Goal: Task Accomplishment & Management: Manage account settings

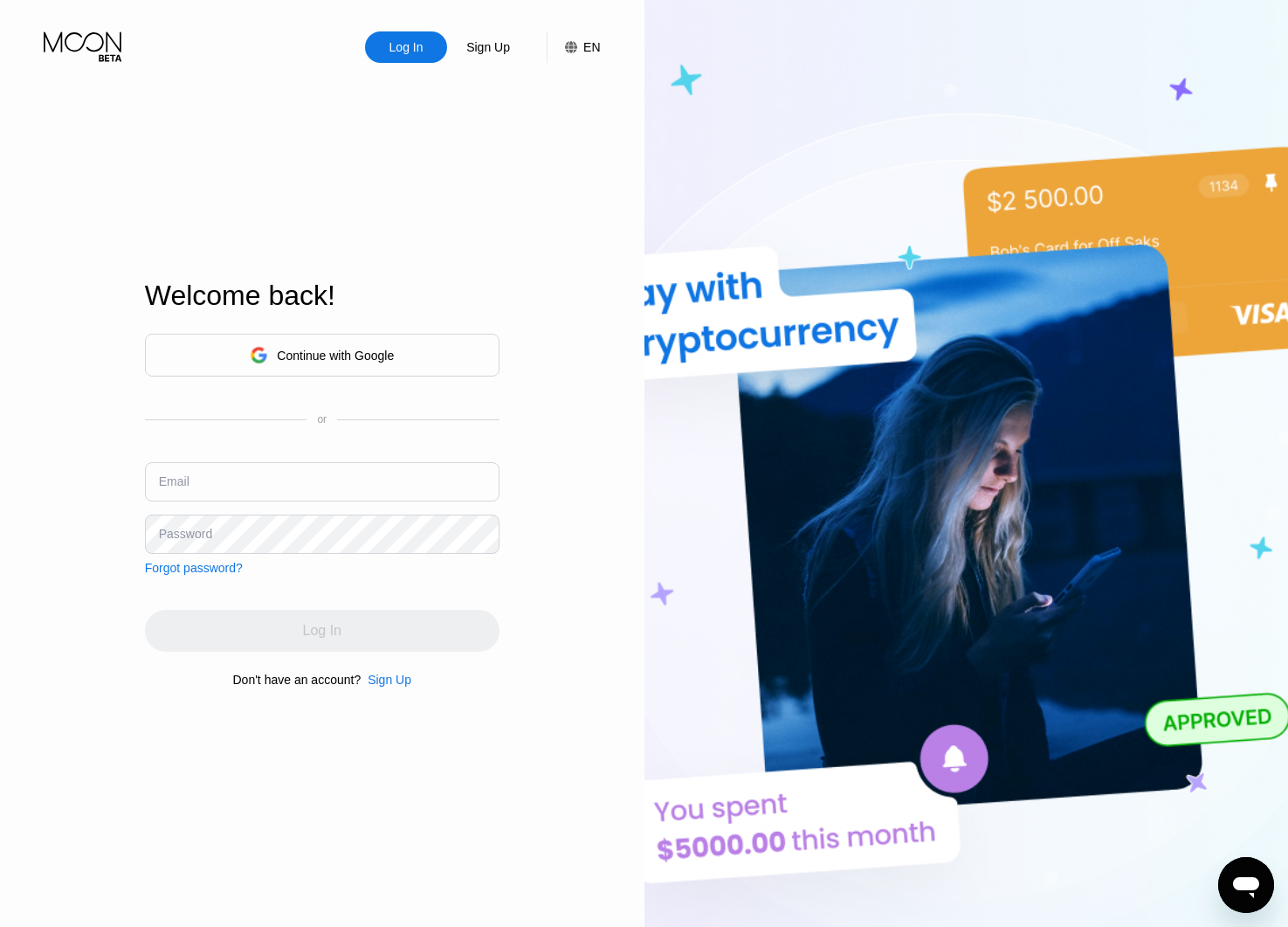
type input "[EMAIL_ADDRESS][DOMAIN_NAME]"
click at [337, 631] on div "Log In" at bounding box center [322, 631] width 355 height 42
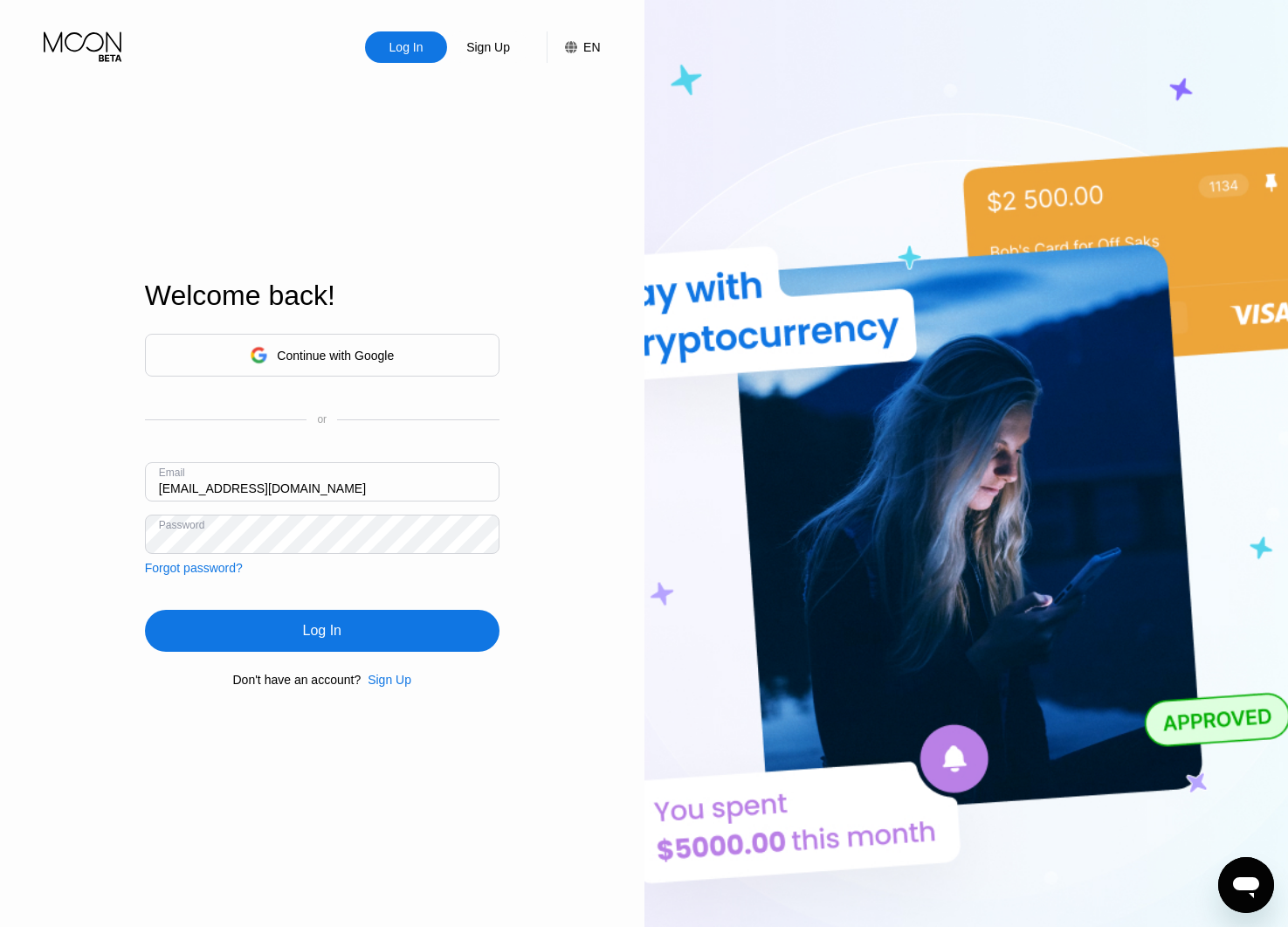
click at [330, 631] on div "Log In" at bounding box center [322, 631] width 39 height 18
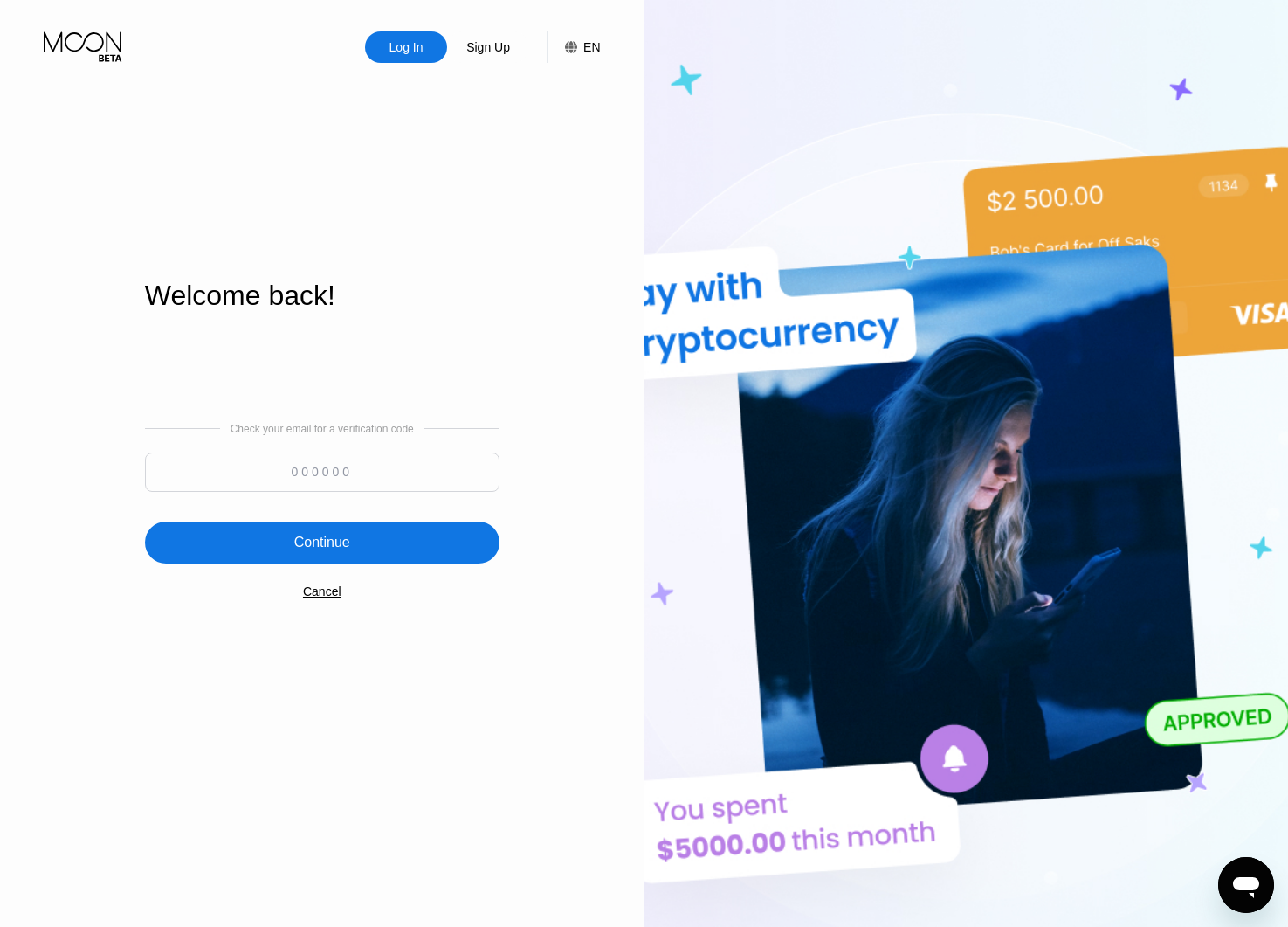
click at [350, 468] on input at bounding box center [322, 472] width 355 height 40
type input "402435"
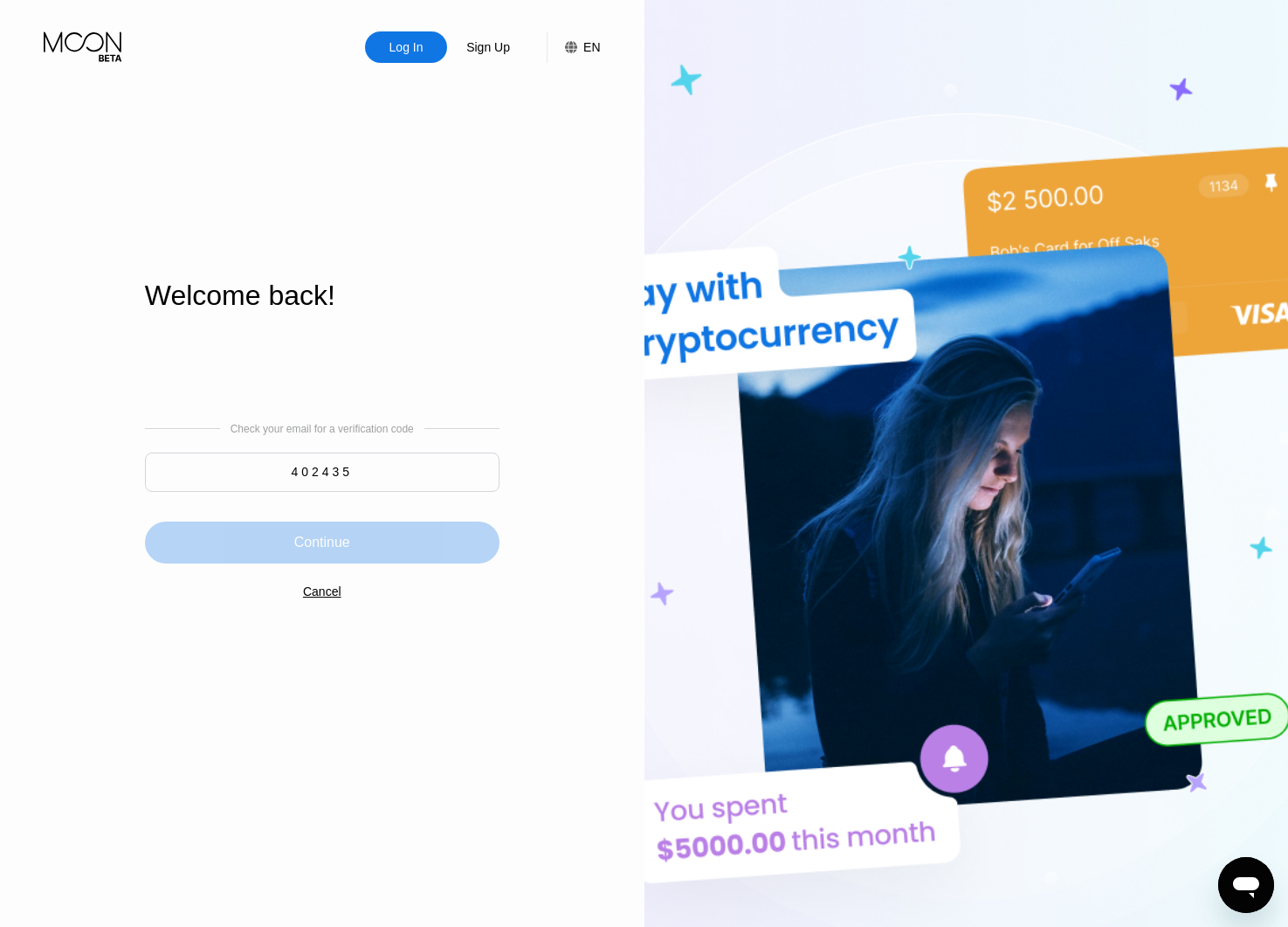
click at [371, 542] on div "Continue" at bounding box center [322, 542] width 355 height 42
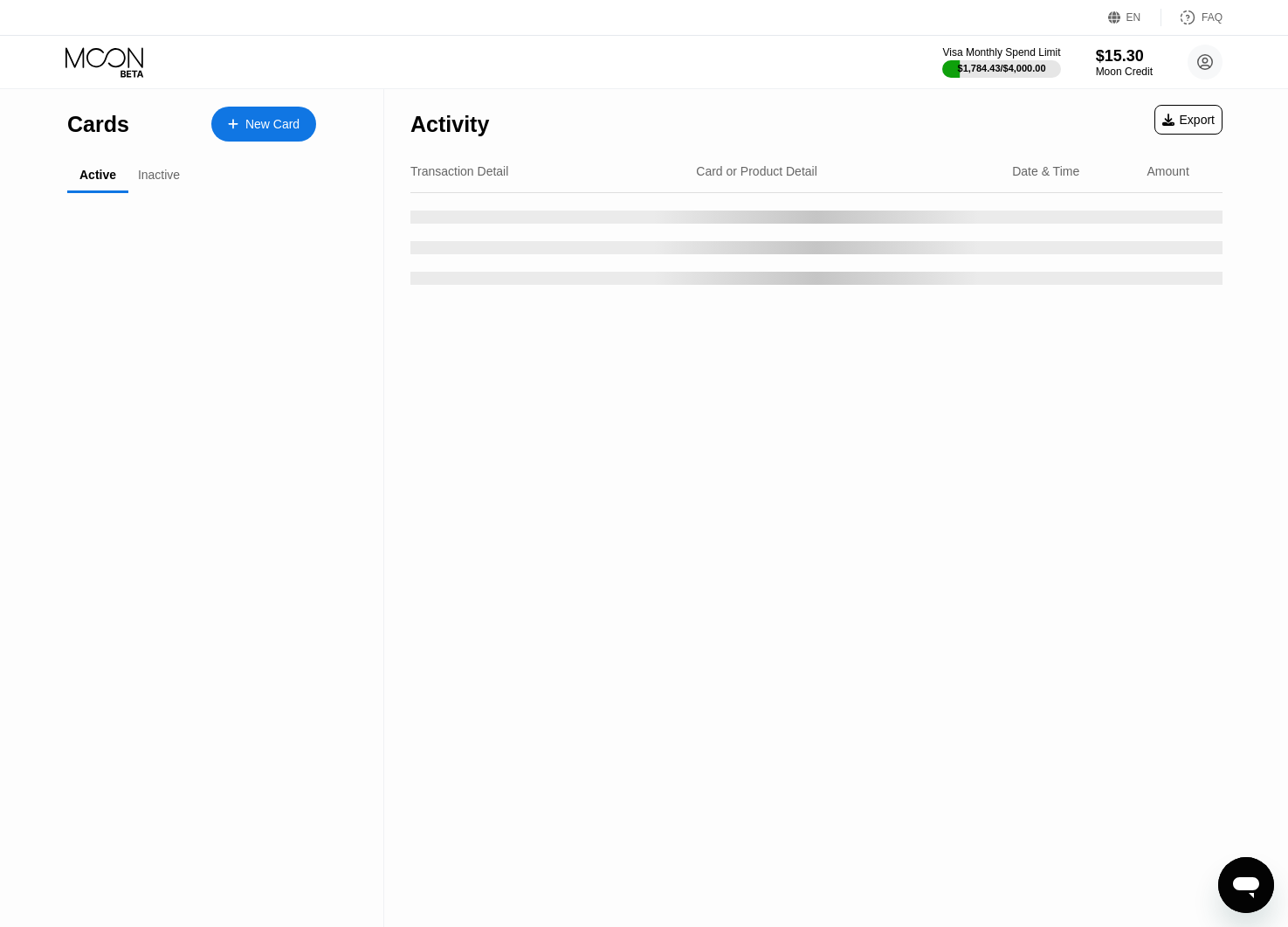
click at [1212, 63] on icon at bounding box center [1205, 62] width 15 height 15
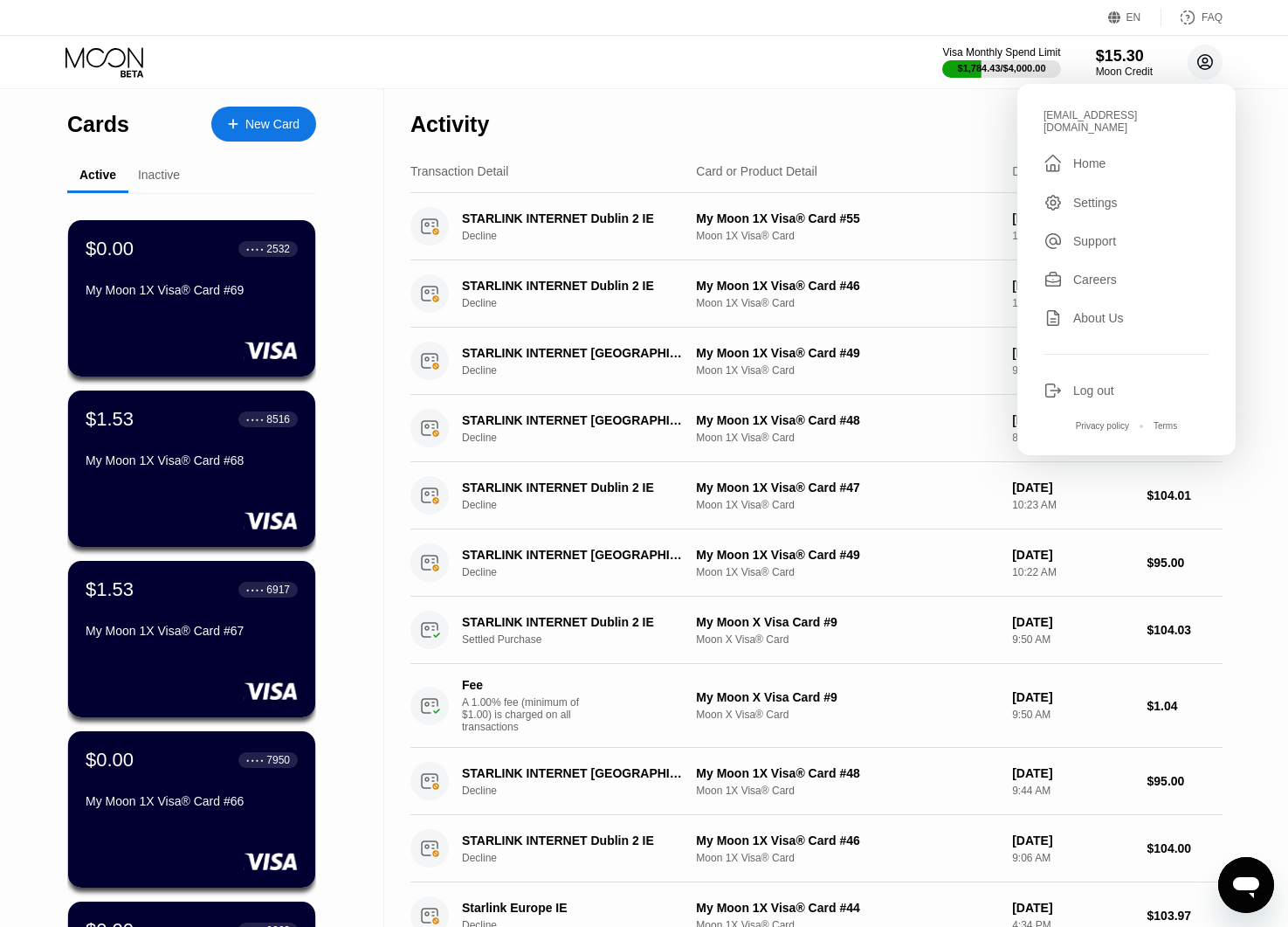
click at [1100, 116] on div "[EMAIL_ADDRESS][DOMAIN_NAME]" at bounding box center [1126, 121] width 166 height 24
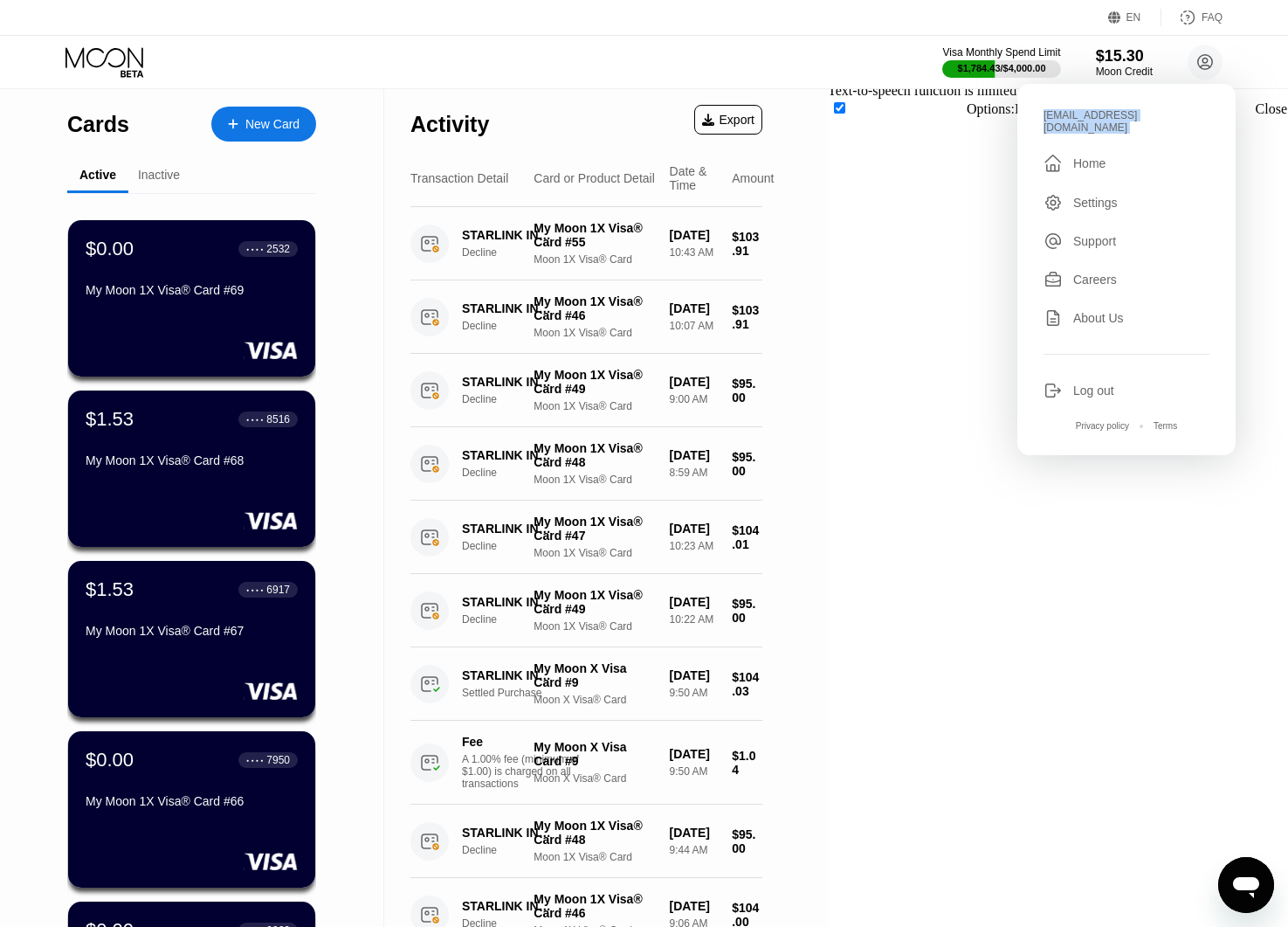
click at [762, 116] on div "Activity Export" at bounding box center [586, 120] width 352 height 61
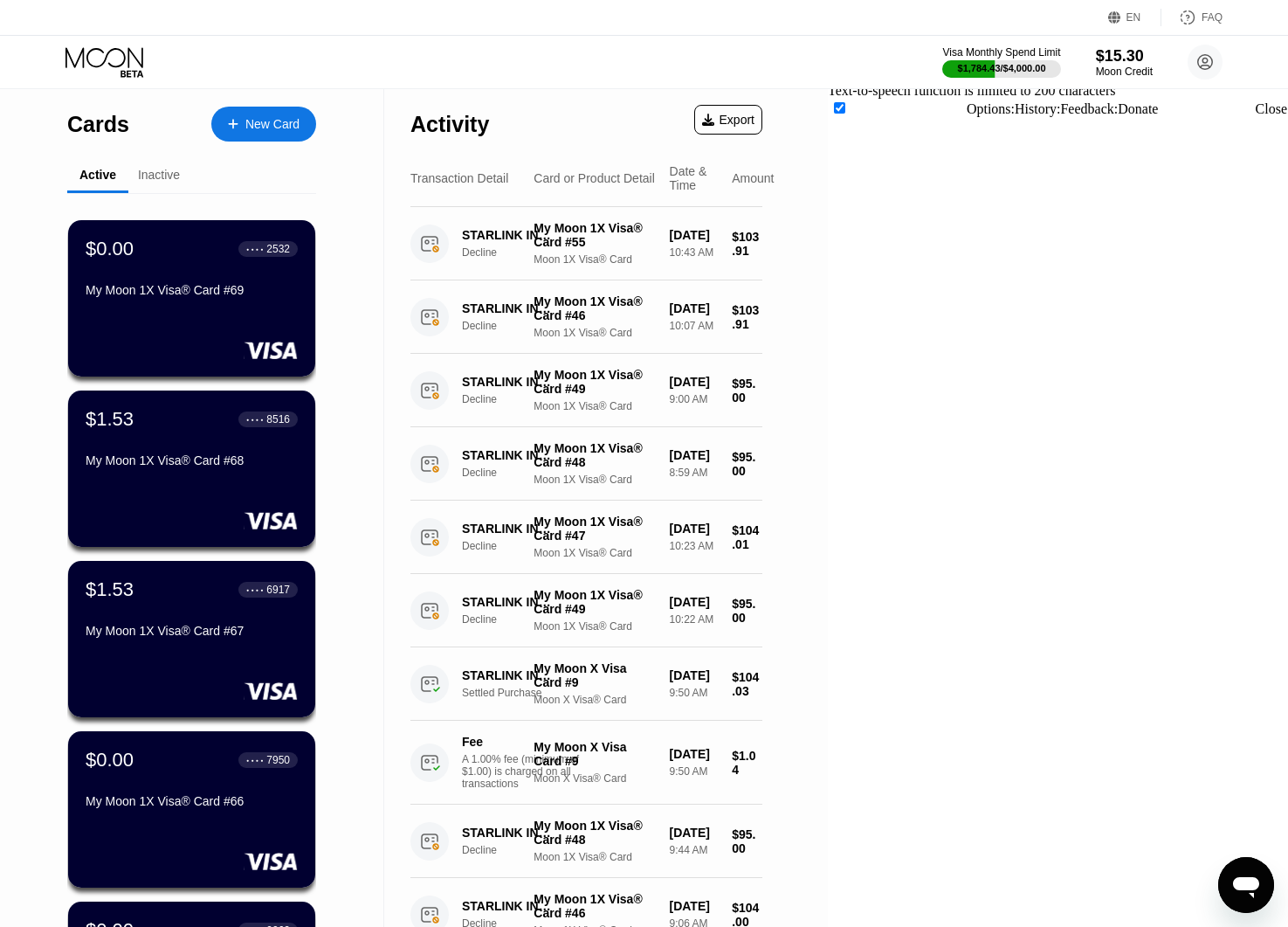
scroll to position [531, 0]
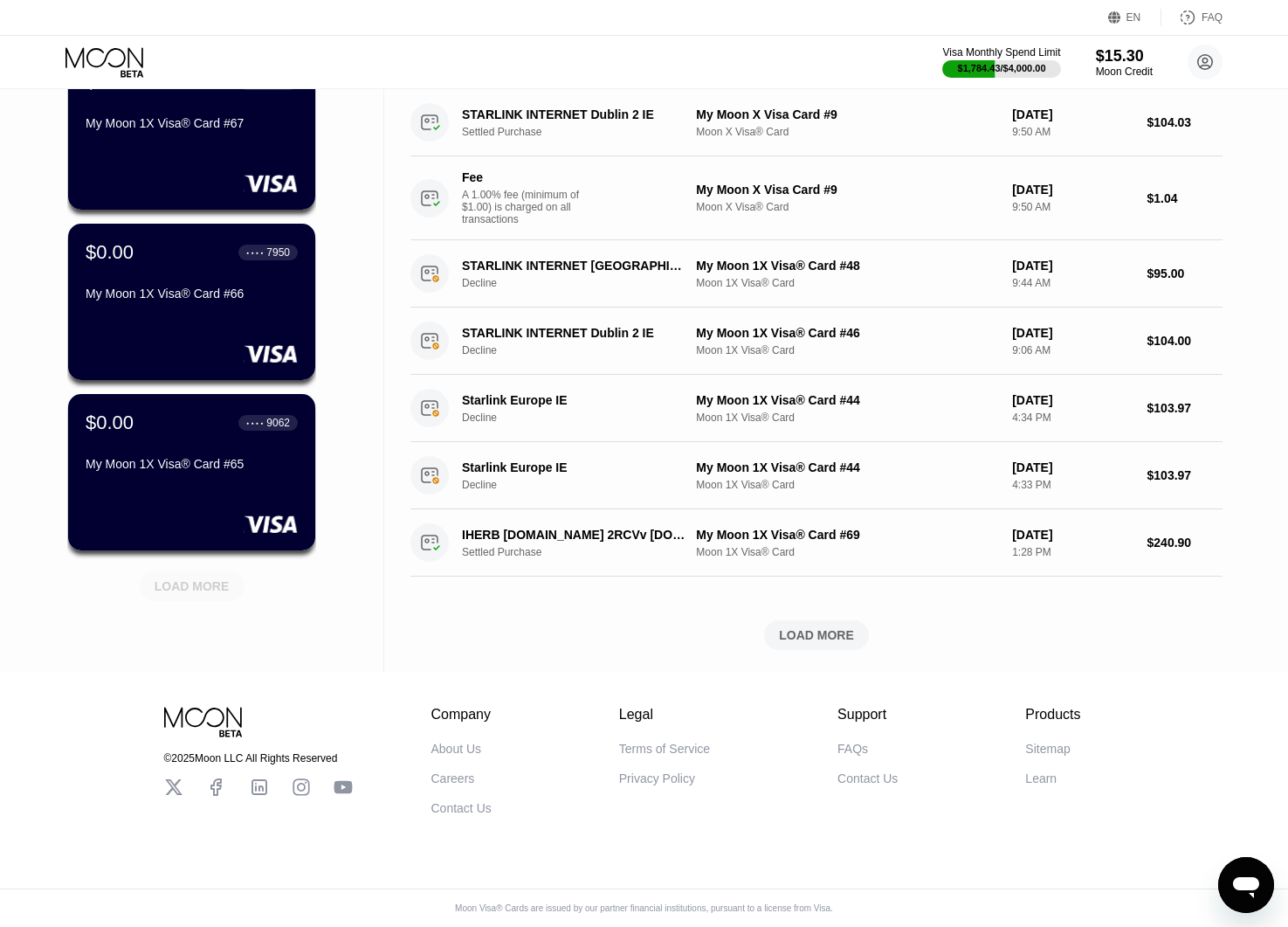
click at [223, 578] on div "LOAD MORE" at bounding box center [192, 585] width 75 height 16
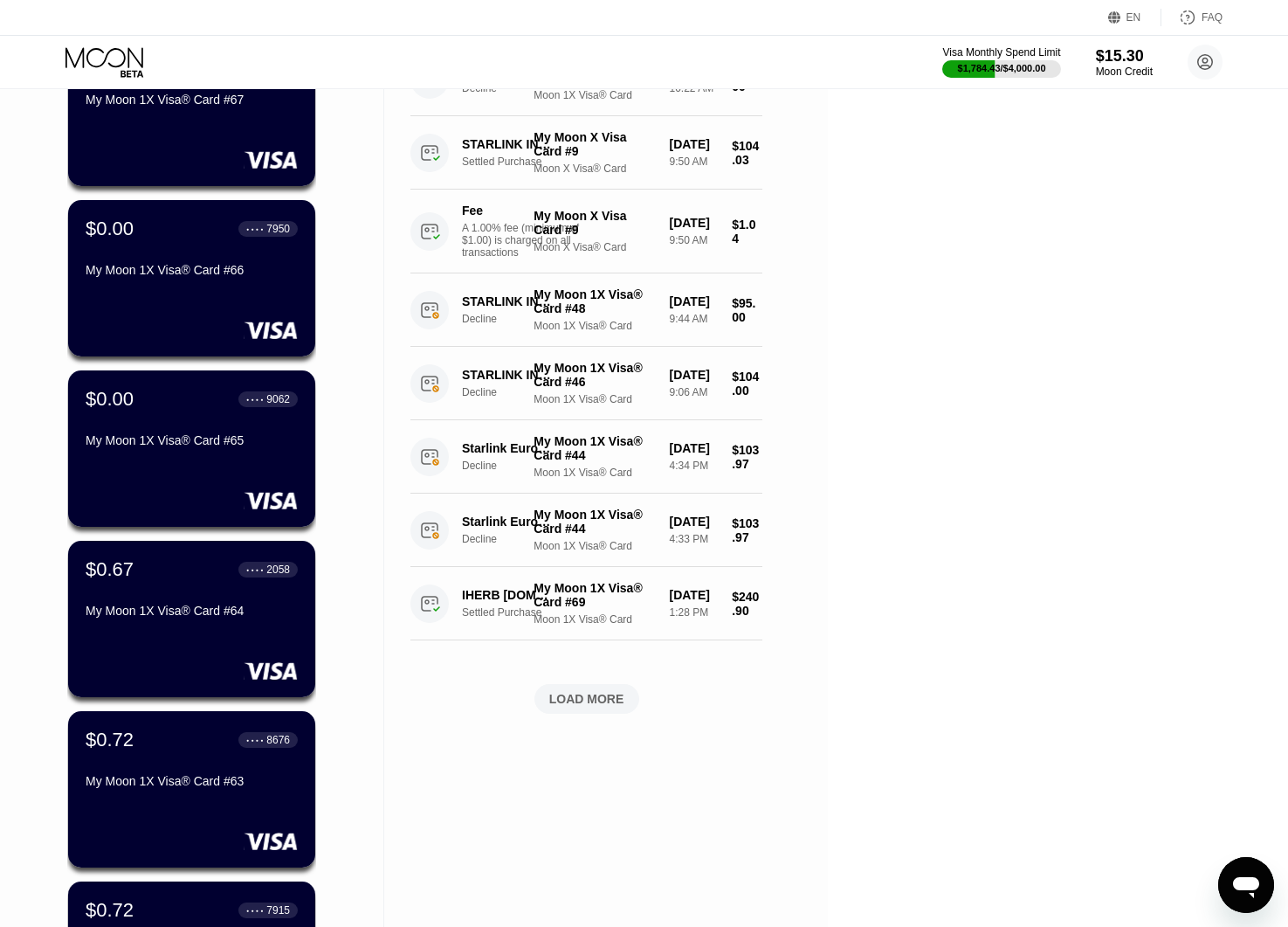
scroll to position [1348, 0]
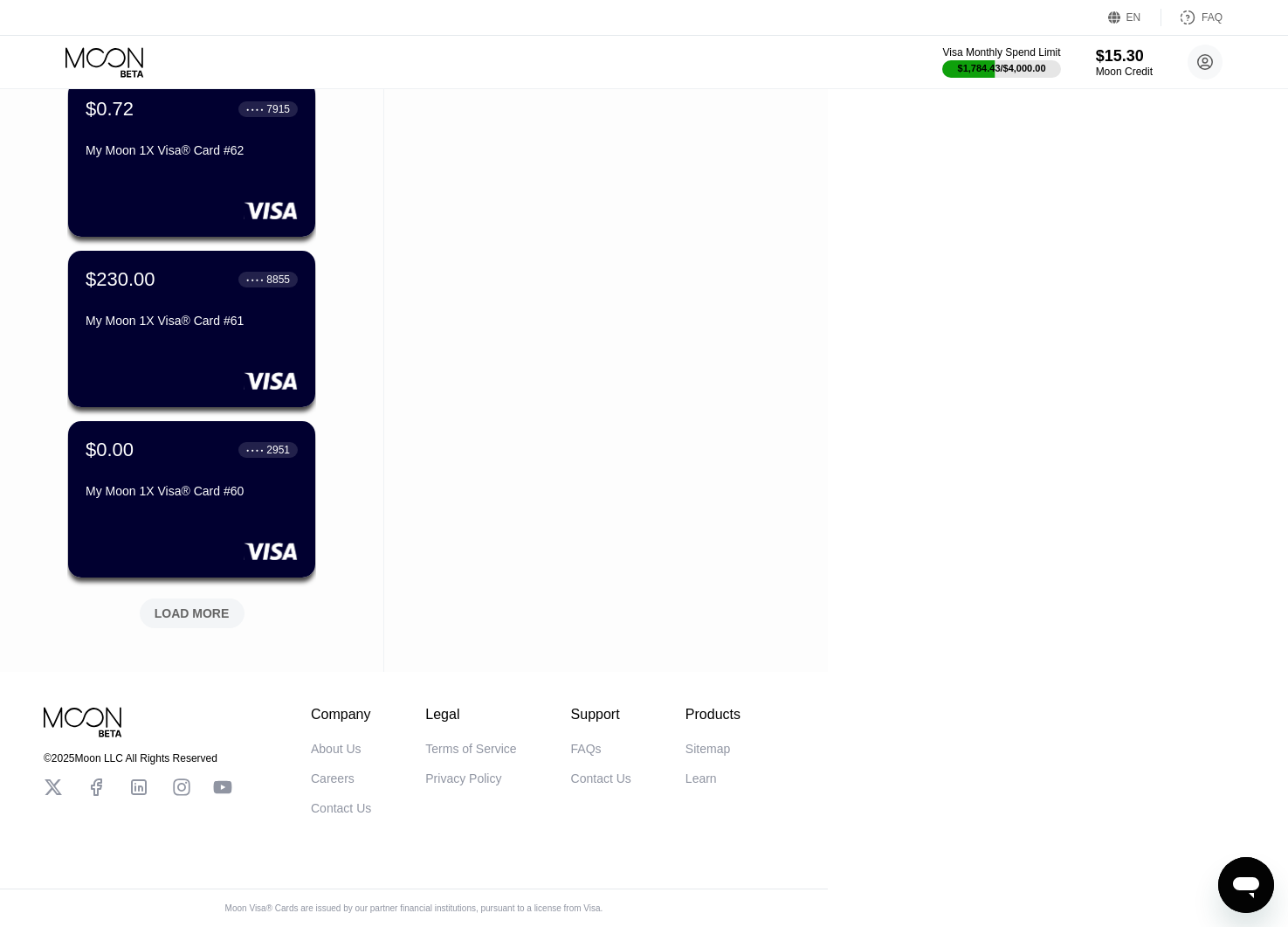
click at [201, 605] on div "LOAD MORE" at bounding box center [192, 613] width 75 height 16
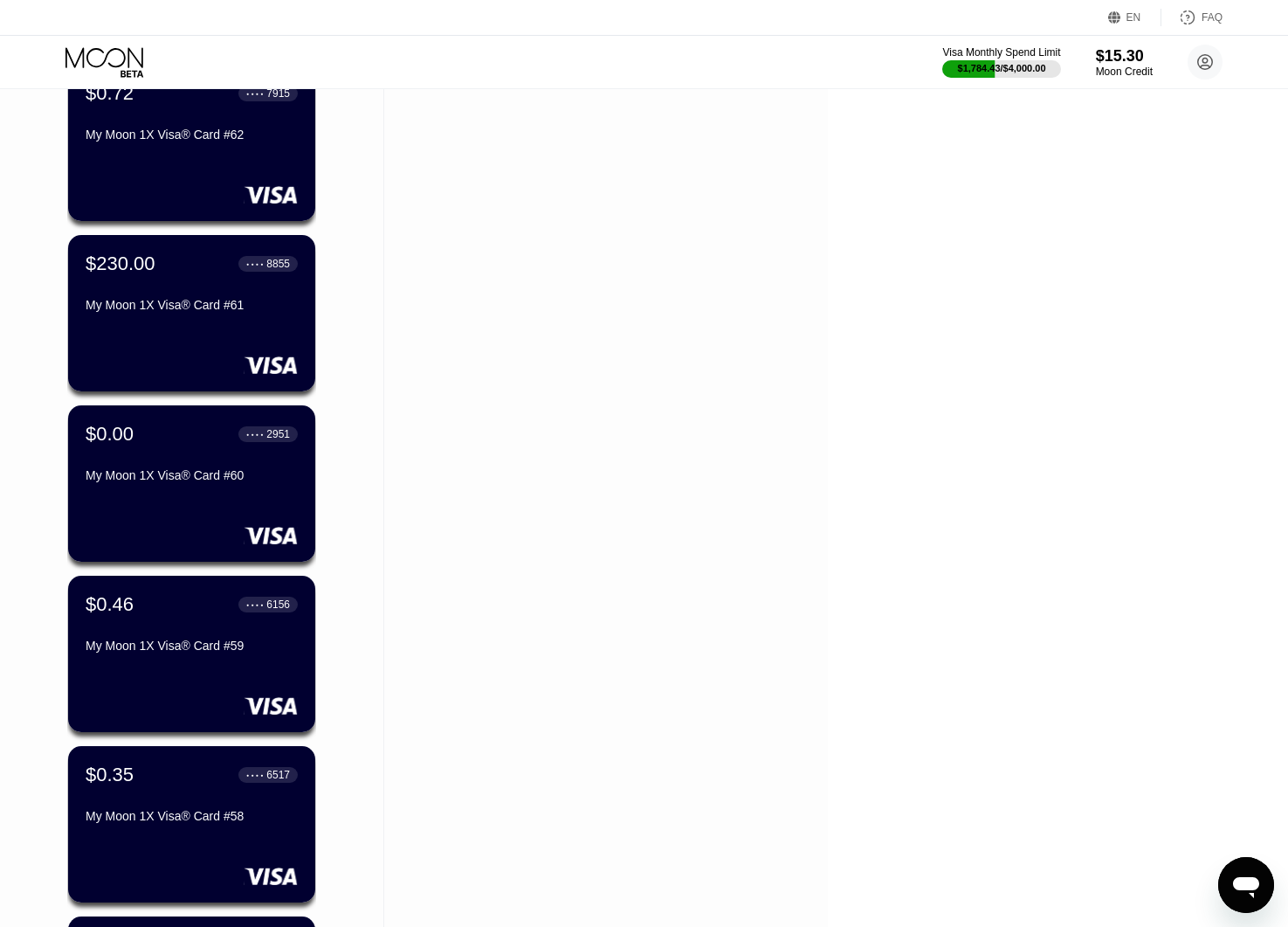
scroll to position [2199, 0]
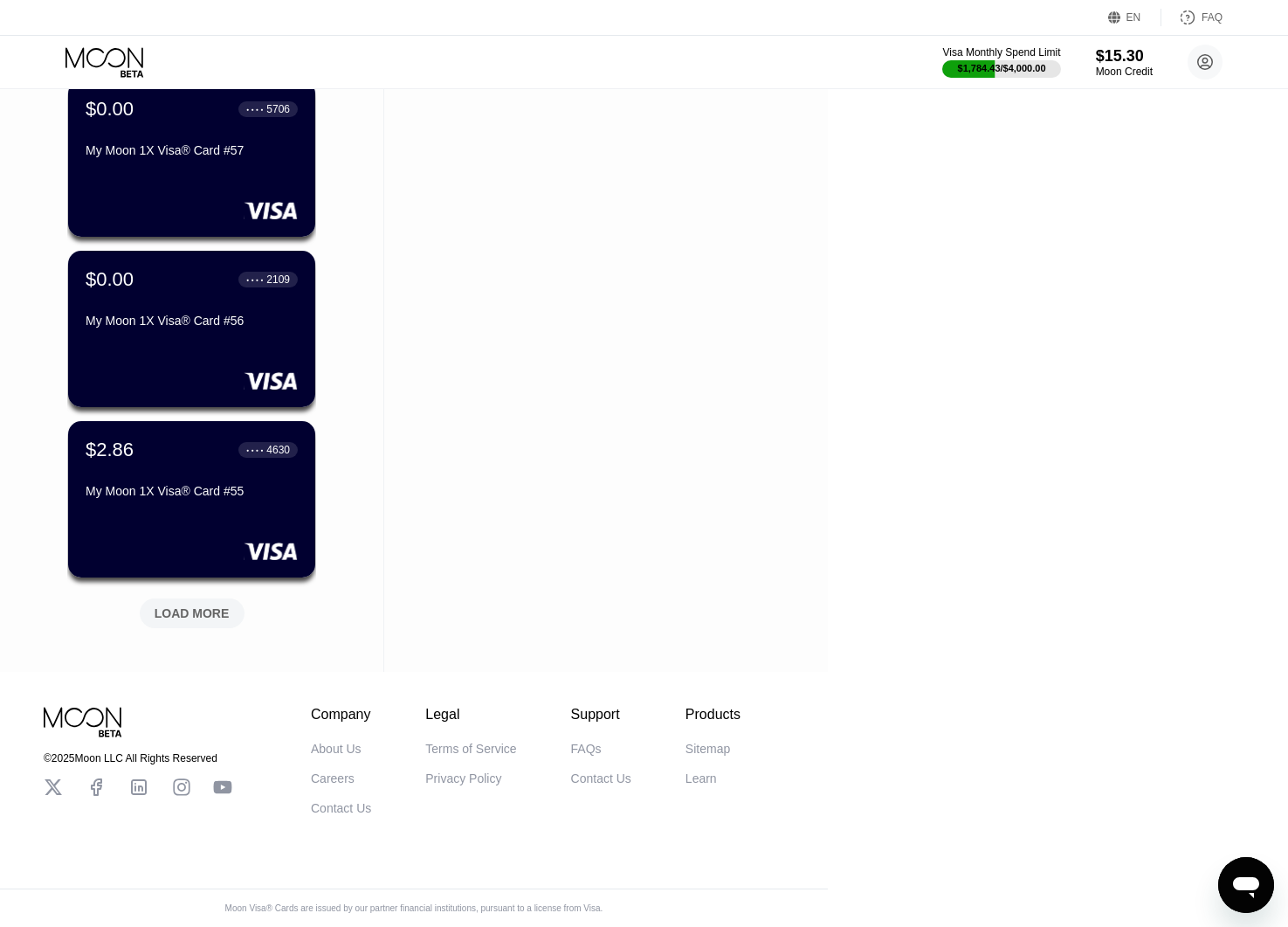
click at [201, 605] on div "LOAD MORE" at bounding box center [192, 613] width 75 height 16
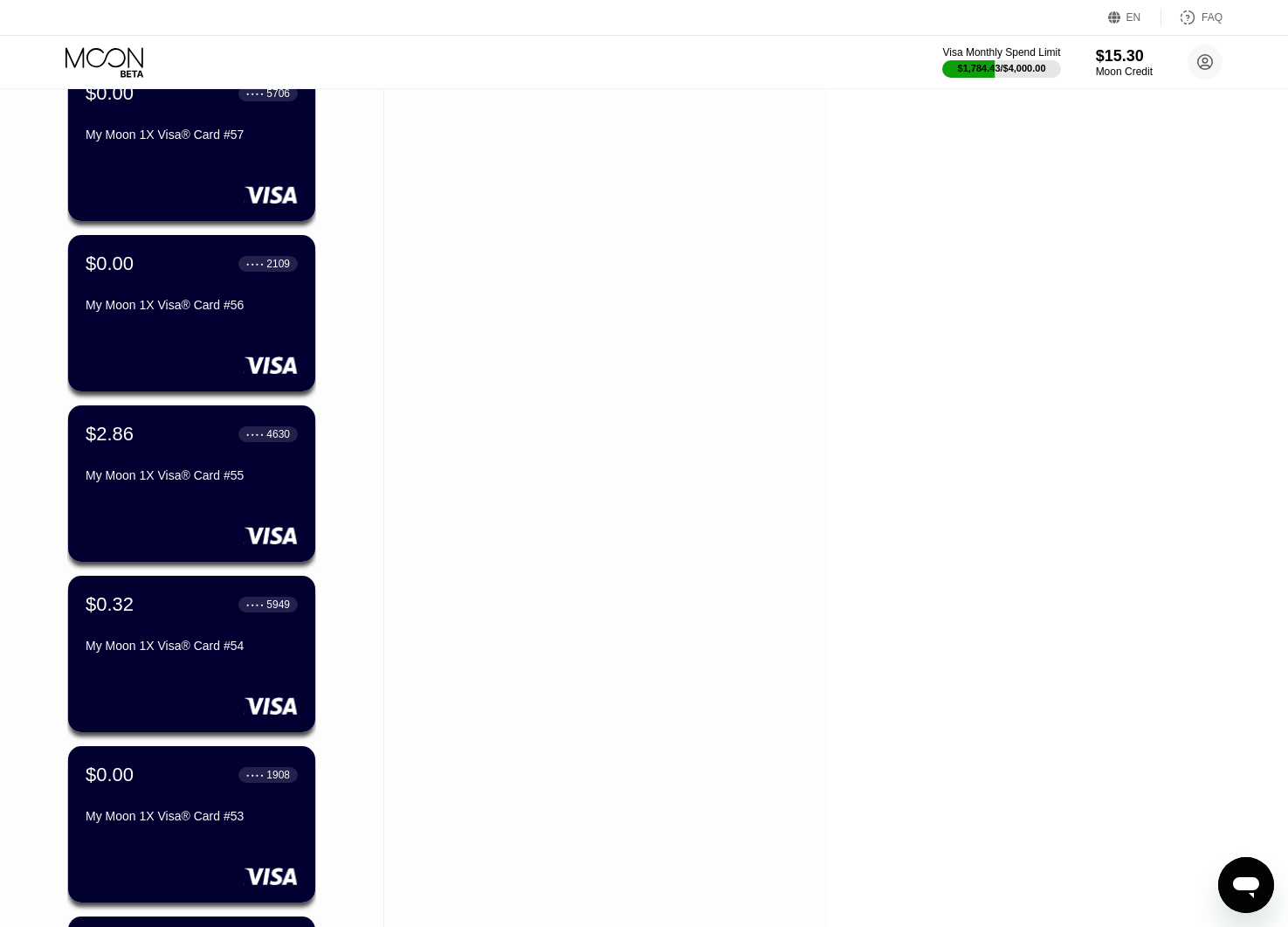
scroll to position [3051, 0]
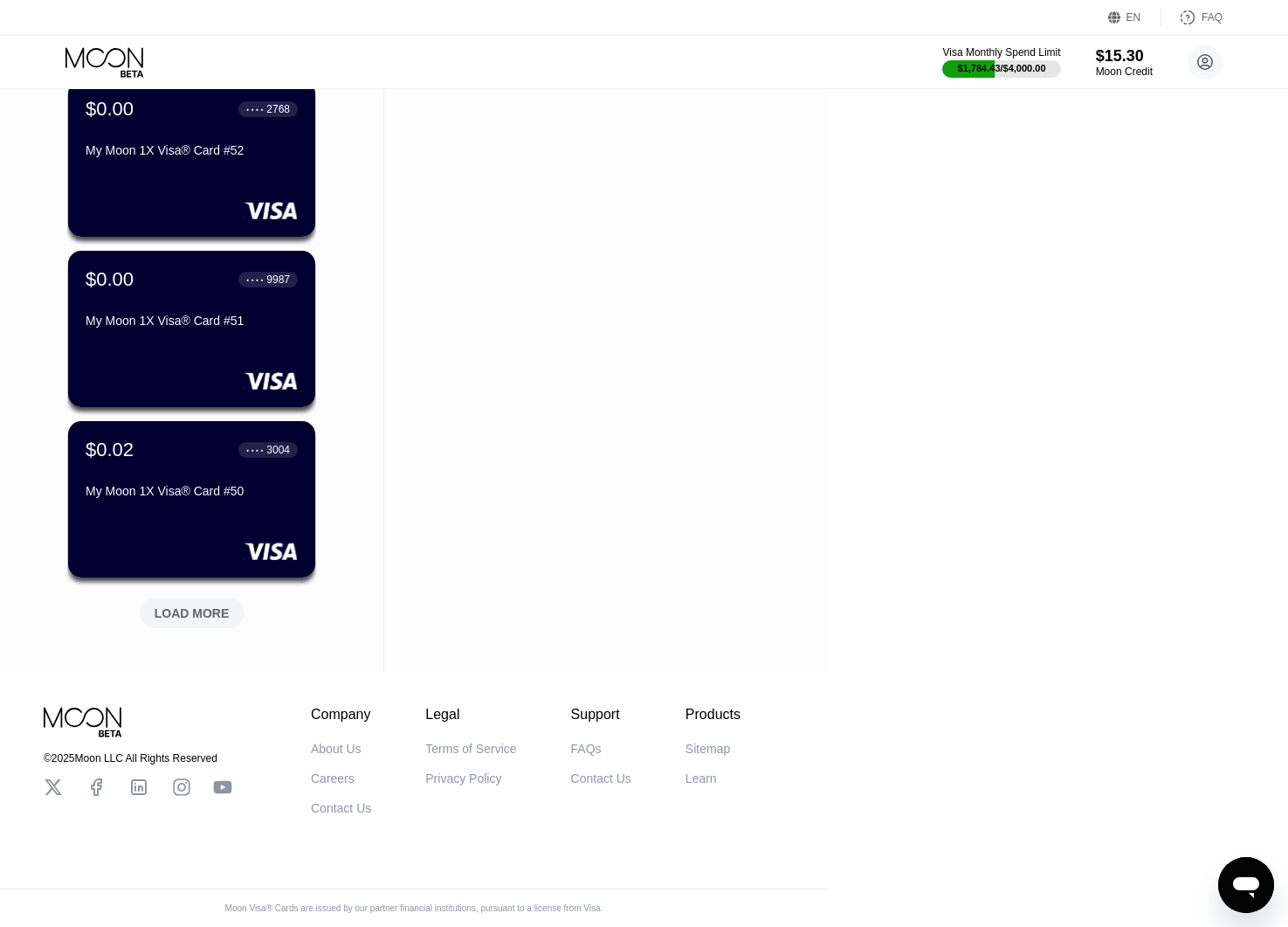
click at [211, 605] on div "LOAD MORE" at bounding box center [192, 613] width 75 height 16
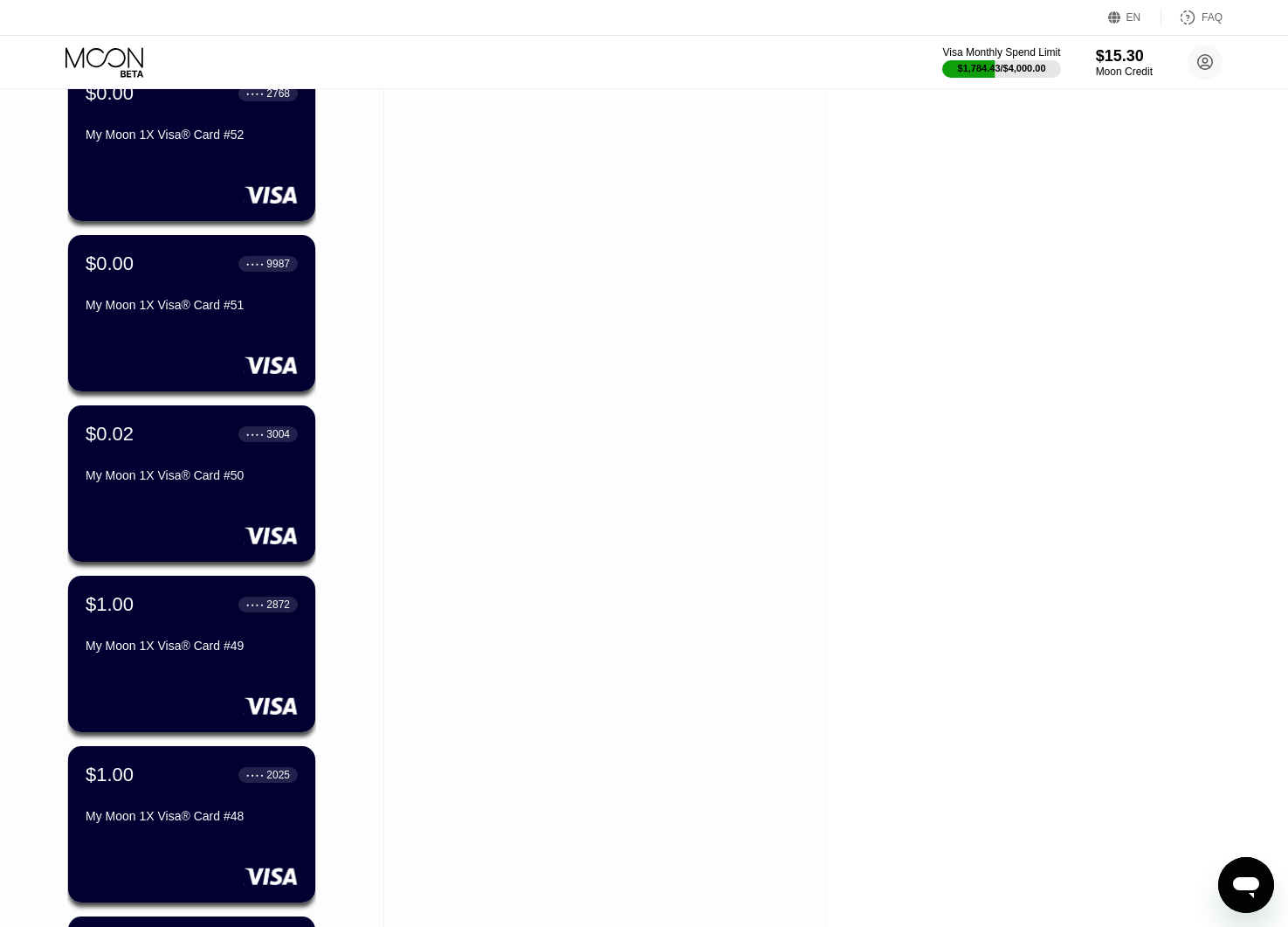
scroll to position [3903, 0]
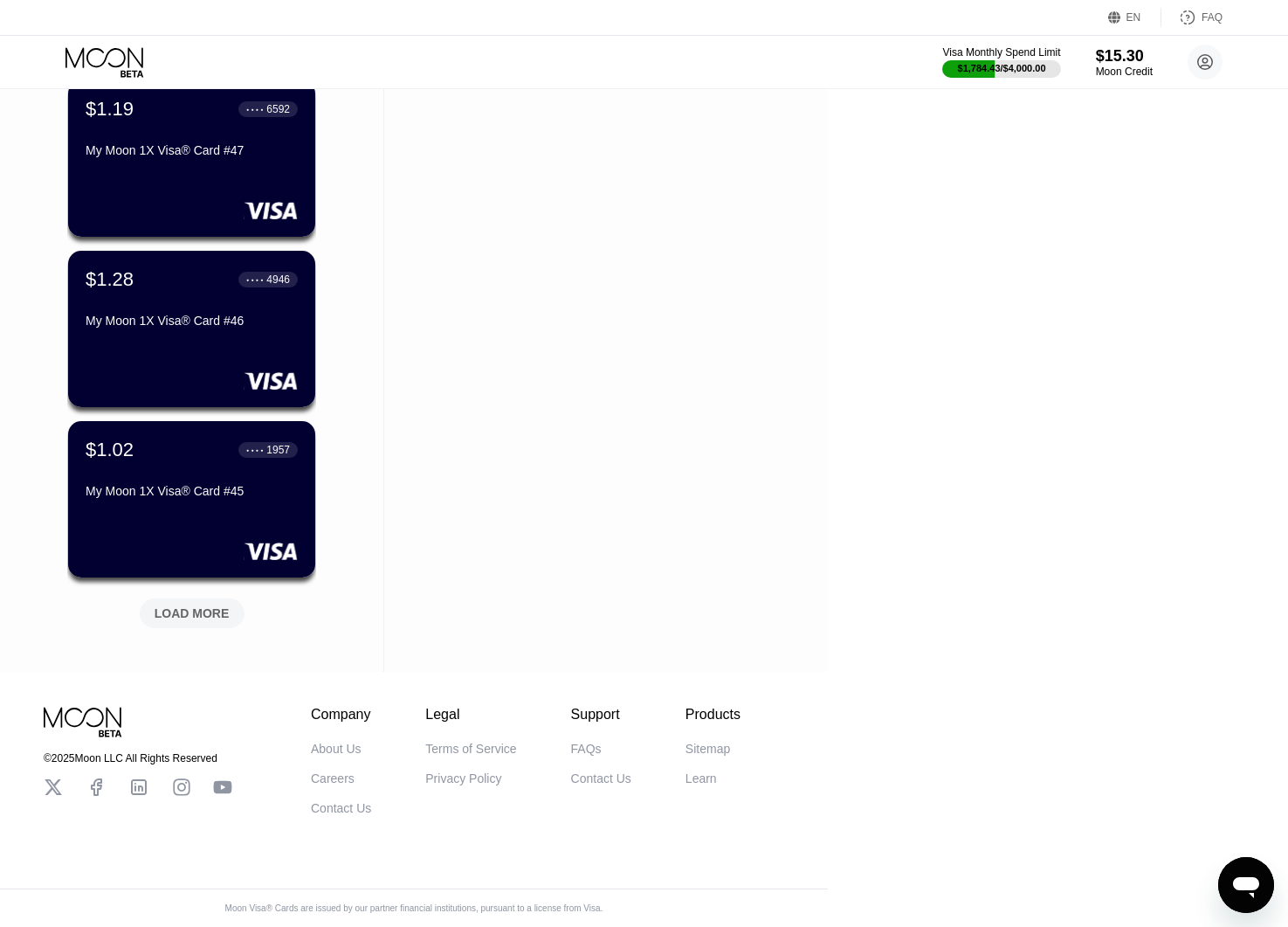
click at [225, 605] on div "LOAD MORE" at bounding box center [192, 613] width 75 height 16
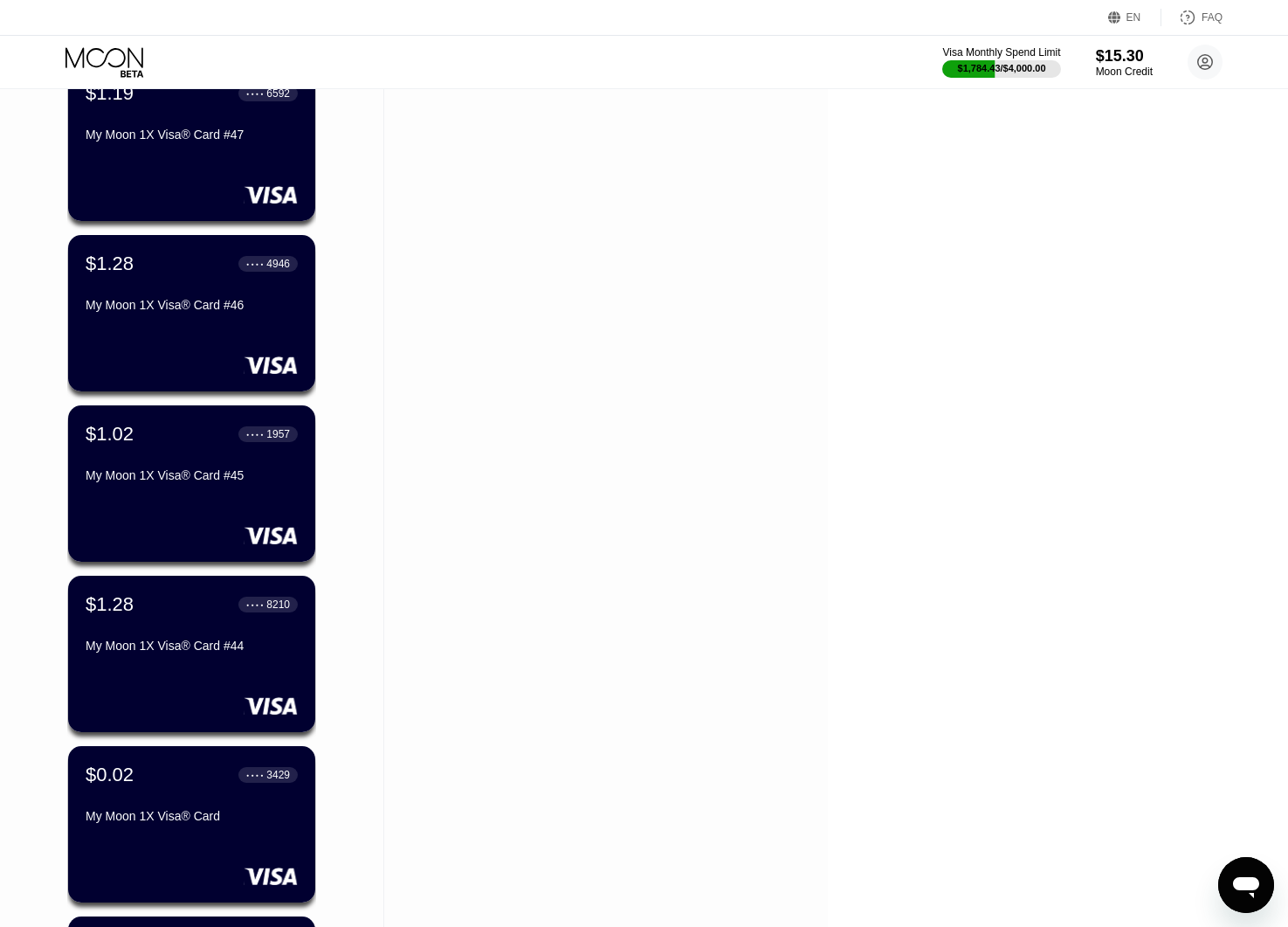
scroll to position [4755, 0]
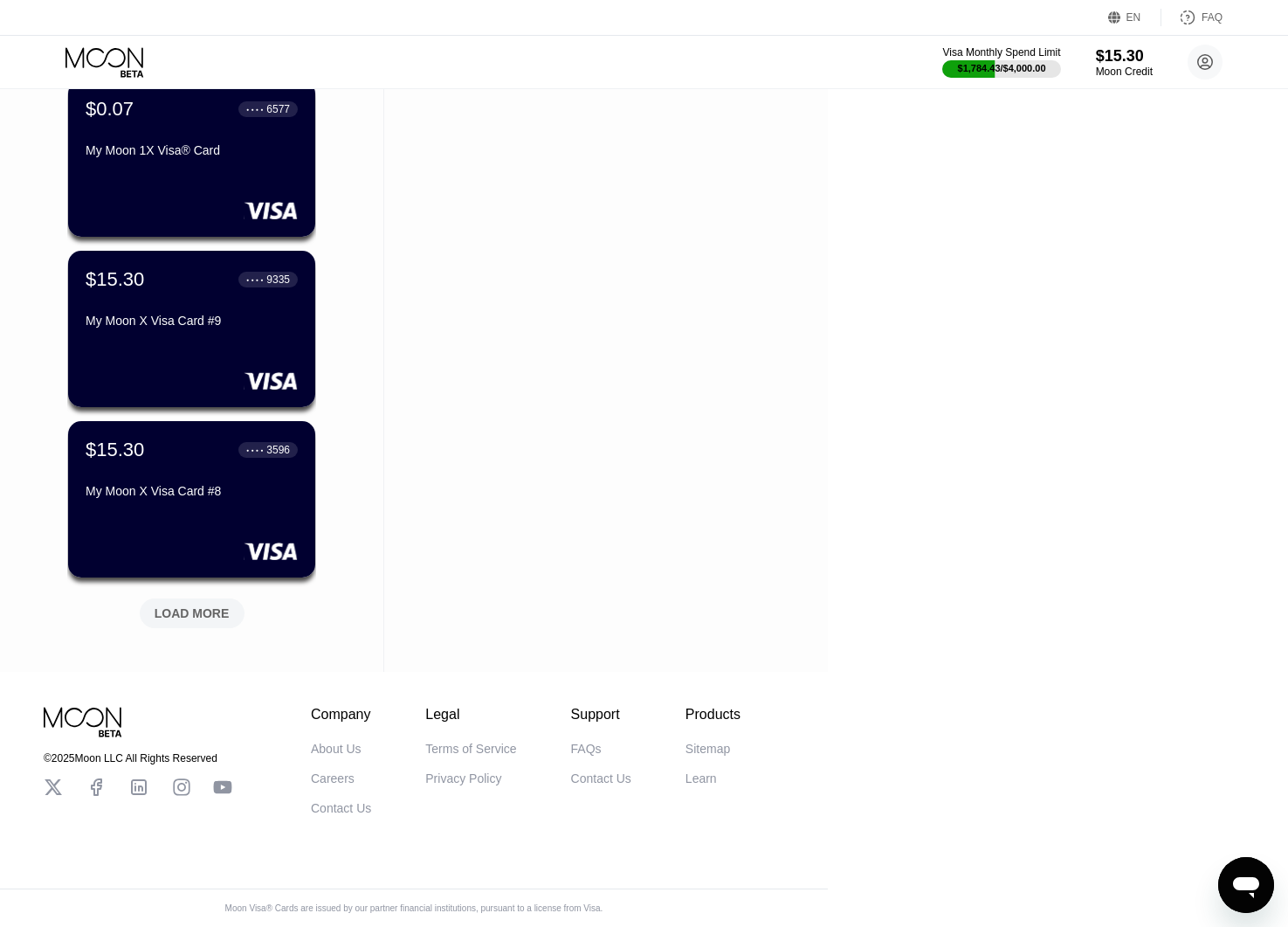
click at [194, 611] on div "LOAD MORE" at bounding box center [192, 614] width 104 height 30
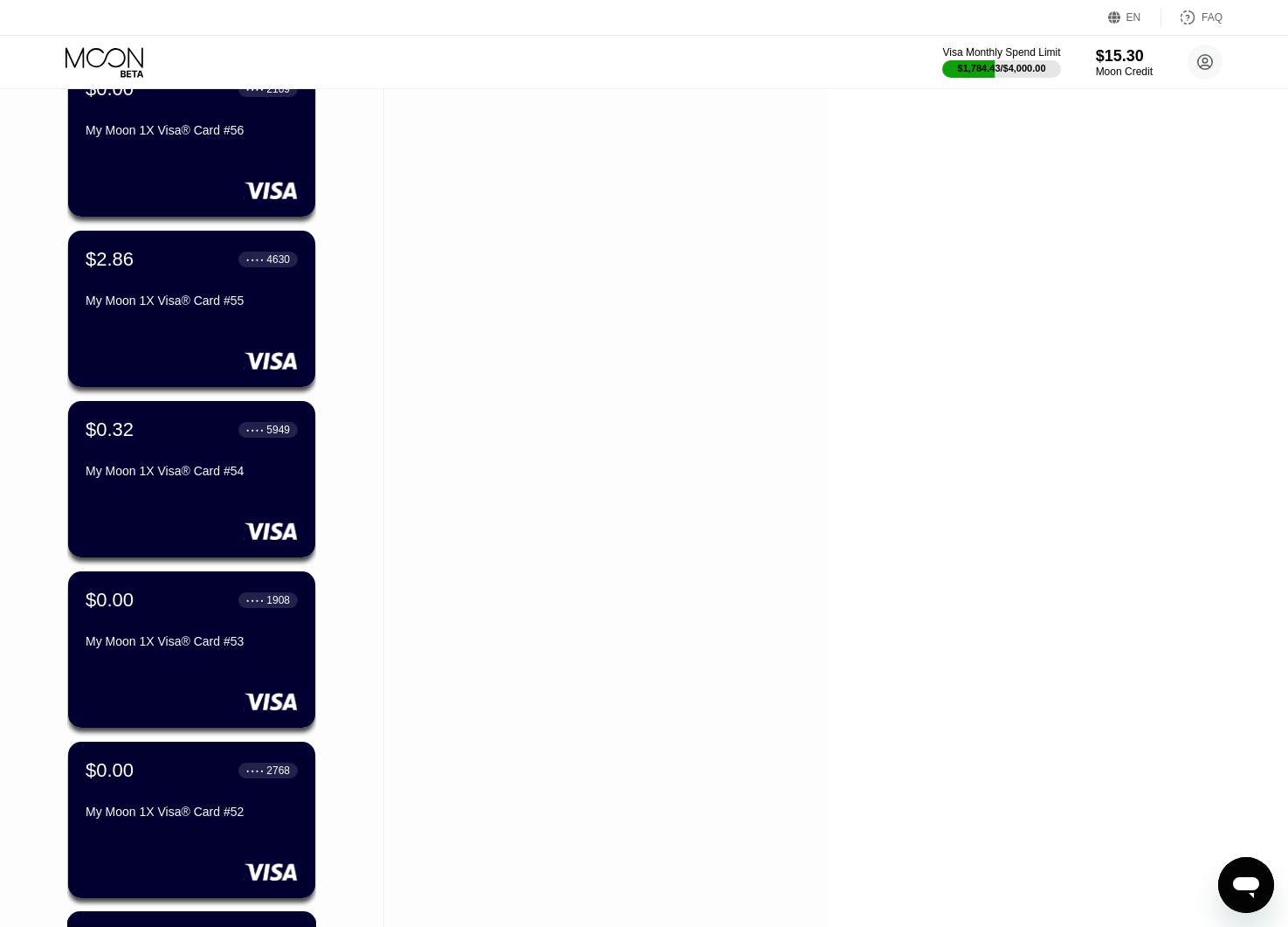
scroll to position [2287, 0]
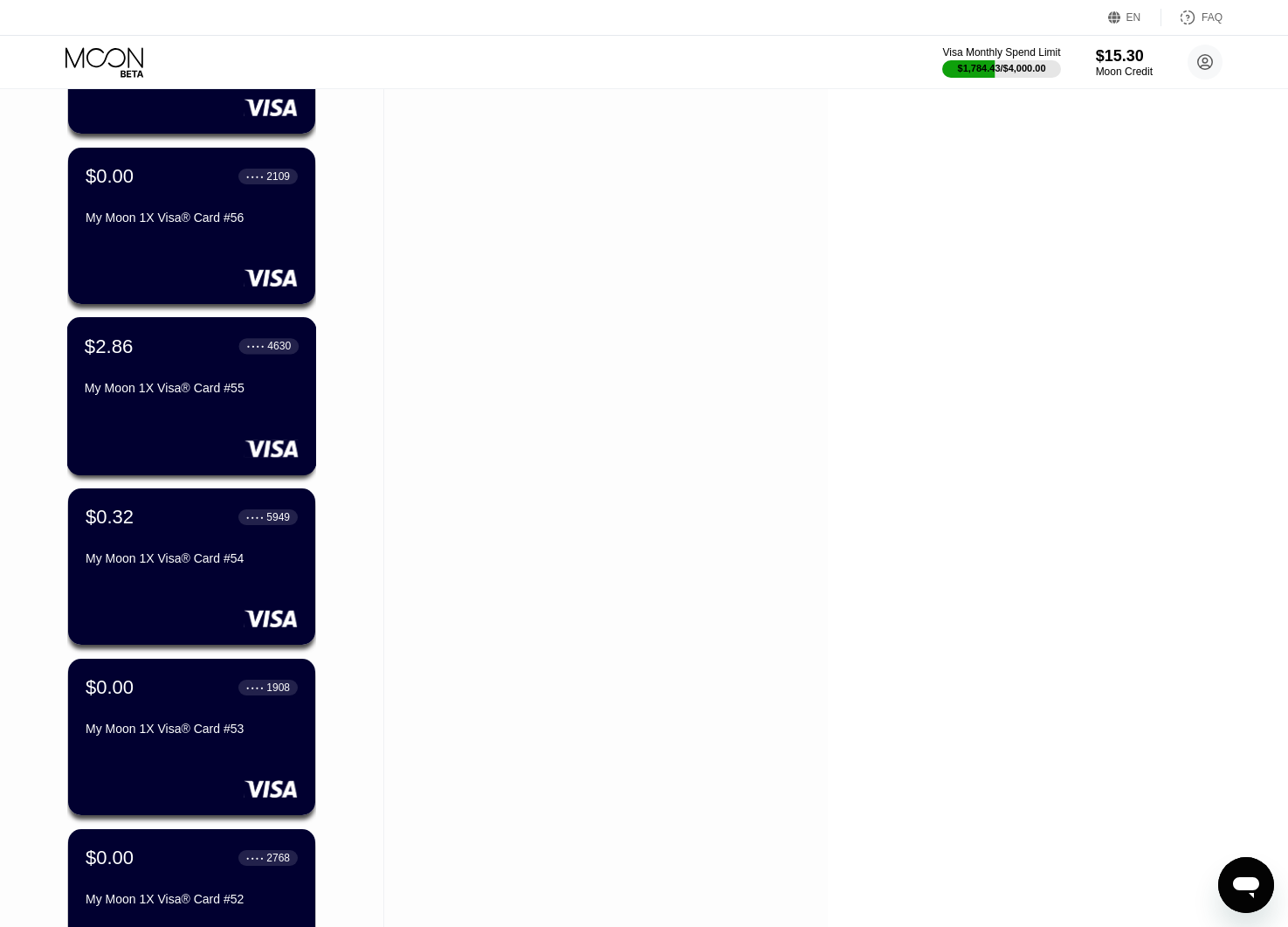
click at [225, 412] on div "$2.86 ● ● ● ● 4630 My Moon 1X Visa® Card #55" at bounding box center [191, 396] width 249 height 158
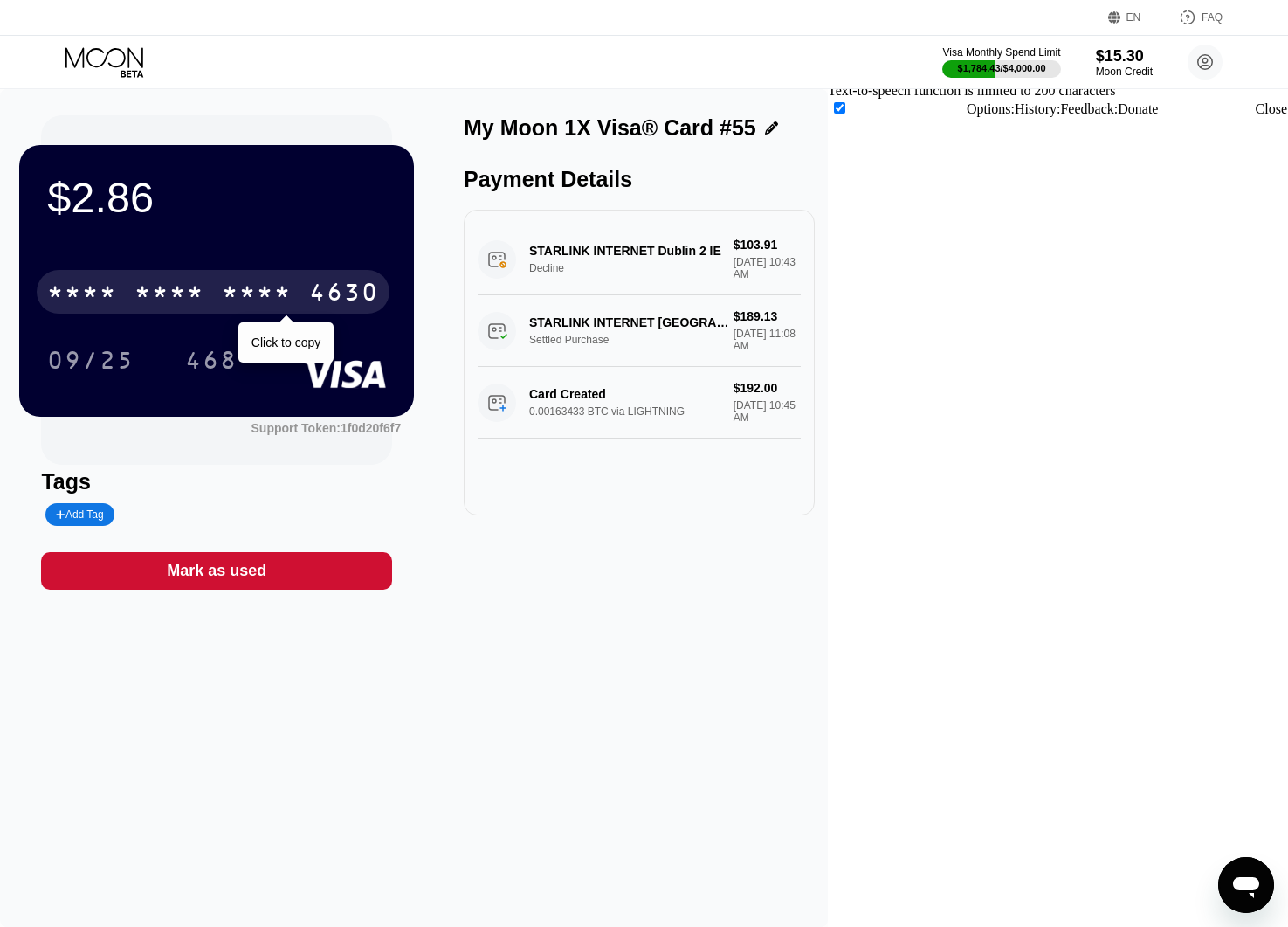
click at [292, 304] on div "* * * *" at bounding box center [257, 295] width 70 height 28
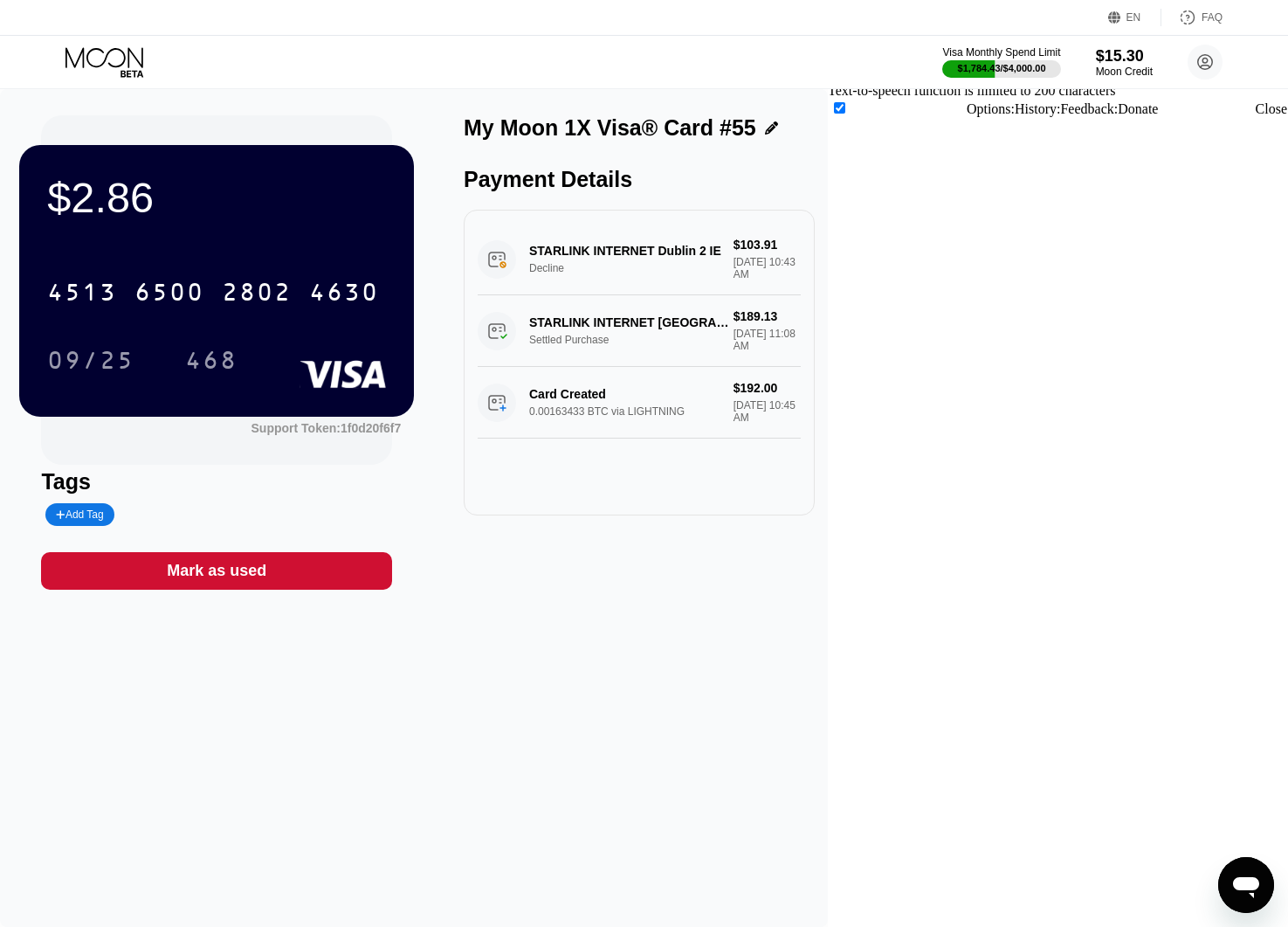
click at [824, 632] on div "$2.86 4513 6500 2802 4630 09/25 468 Support Token: 1f0d20f6f7 Tags Add Tag Mark…" at bounding box center [414, 508] width 828 height 838
click at [116, 52] on icon at bounding box center [106, 62] width 81 height 30
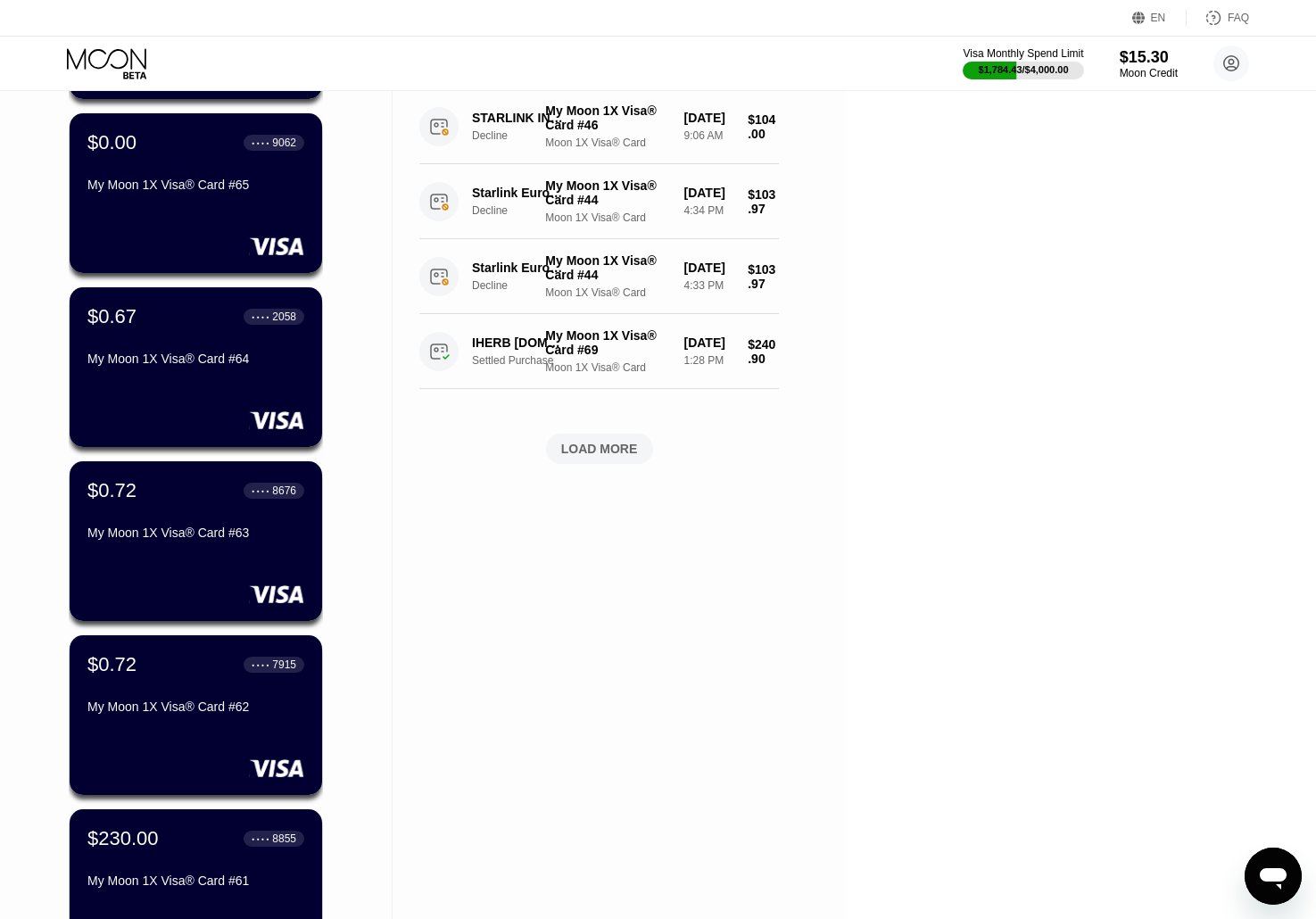
scroll to position [718, 0]
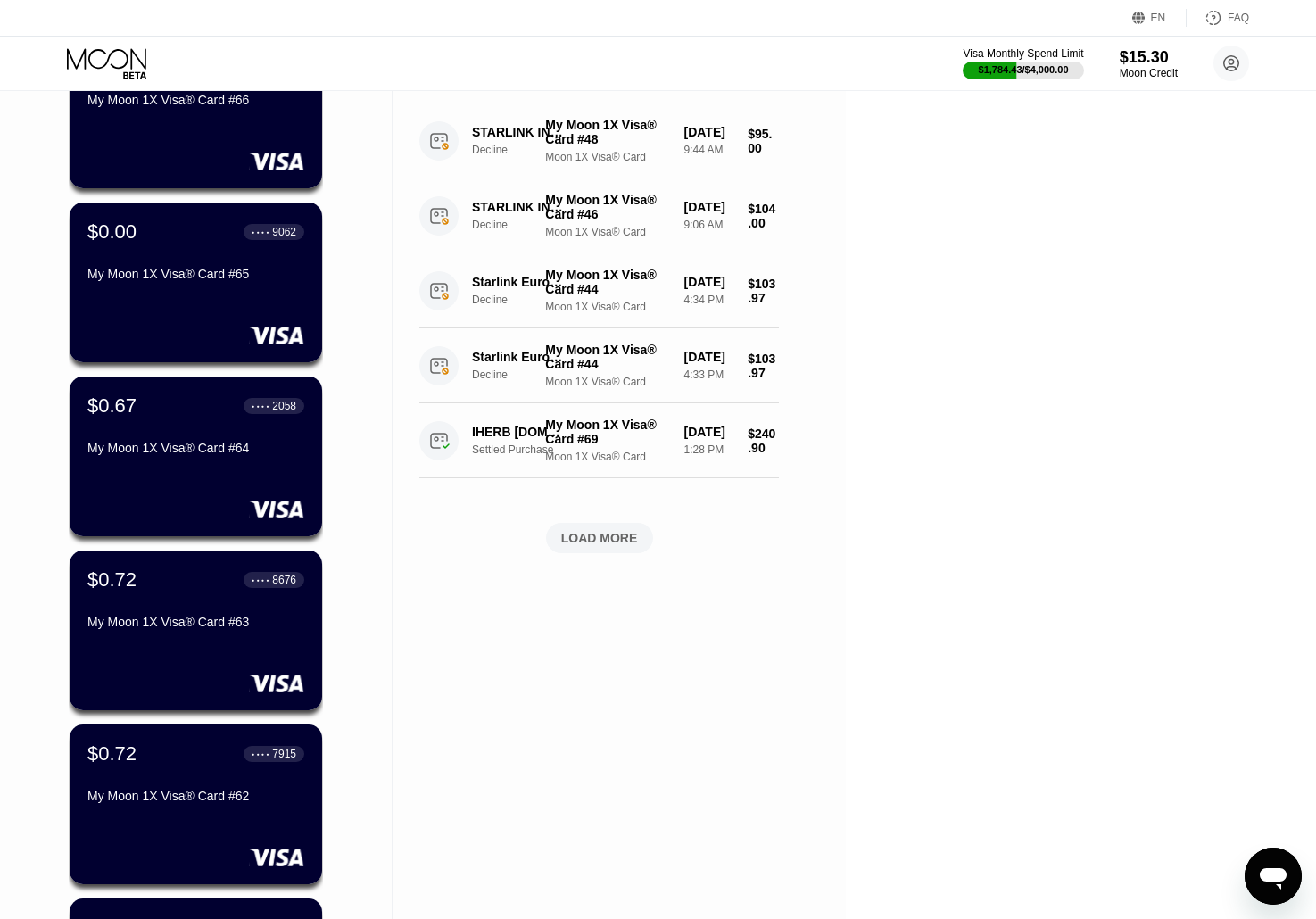
click at [1229, 60] on circle at bounding box center [1230, 62] width 36 height 36
click at [1285, 59] on div "Visa Monthly Spend Limit $1,784.43 / $4,000.00 $15.30 Moon Credit [EMAIL_ADDRES…" at bounding box center [658, 63] width 1316 height 54
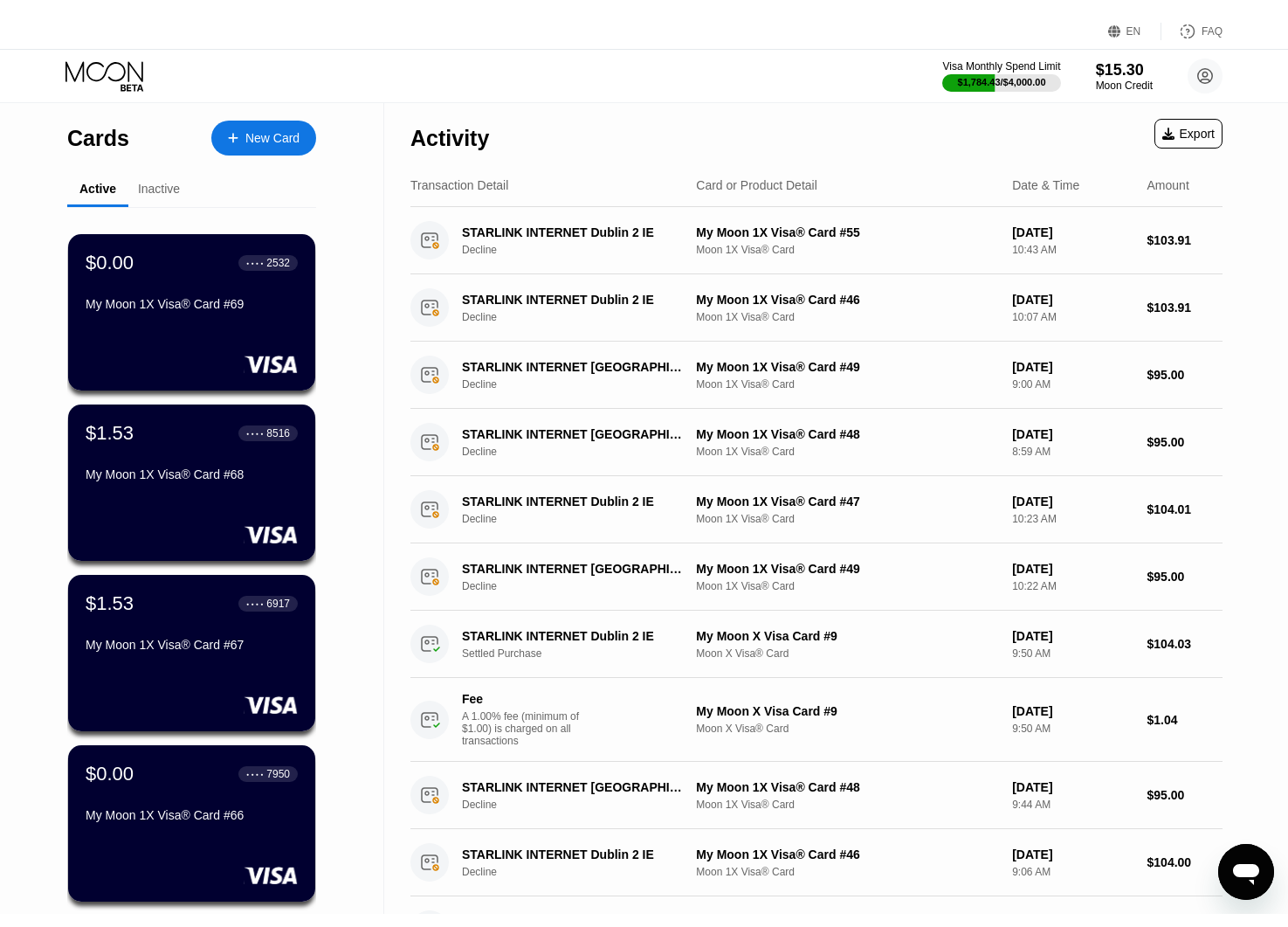
scroll to position [0, 0]
